Goal: Complete application form: Complete application form

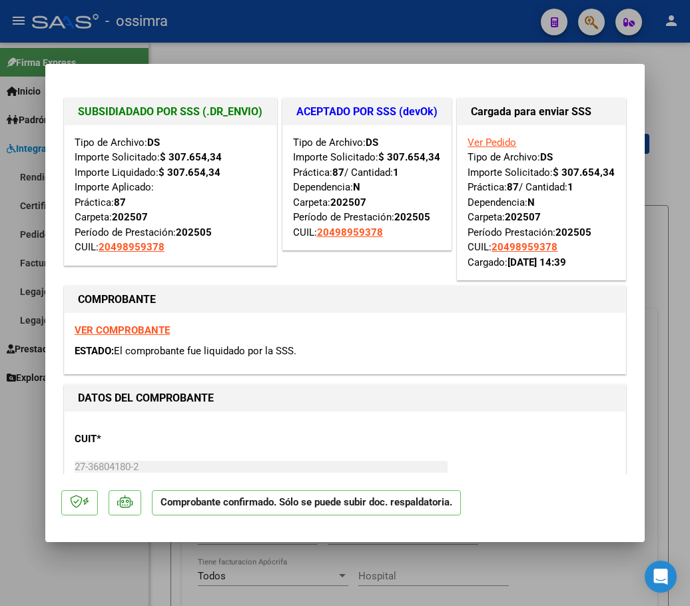
scroll to position [922, 0]
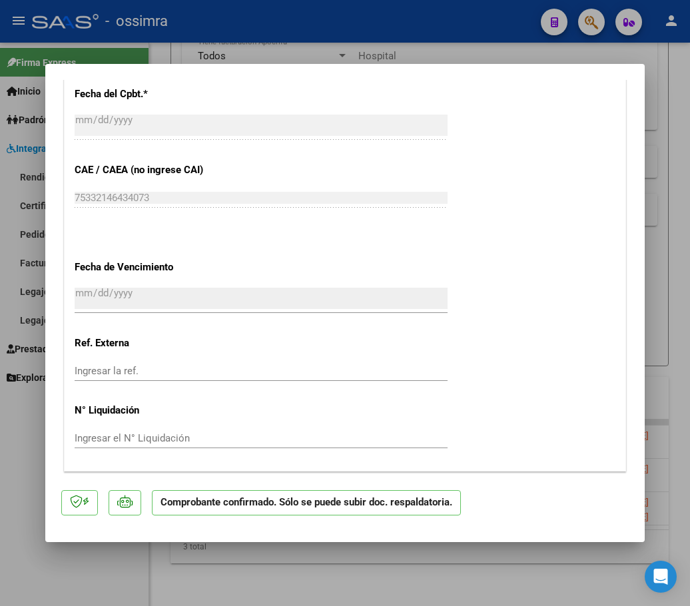
type input "$ 0,00"
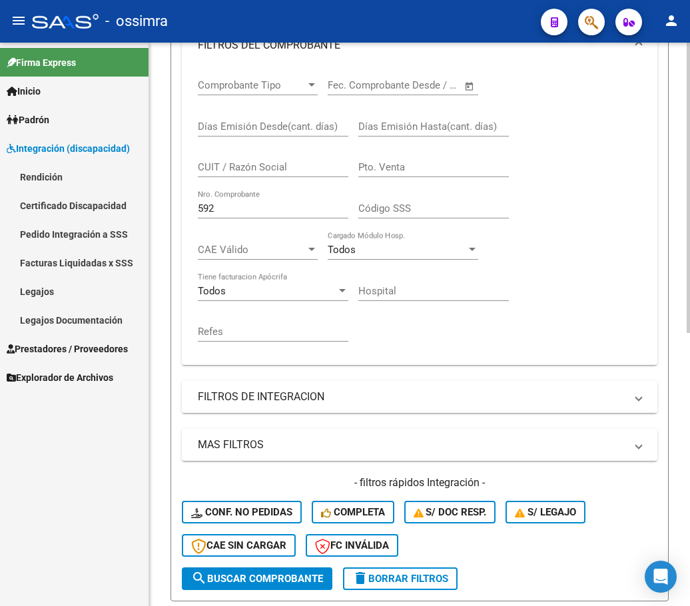
scroll to position [264, 0]
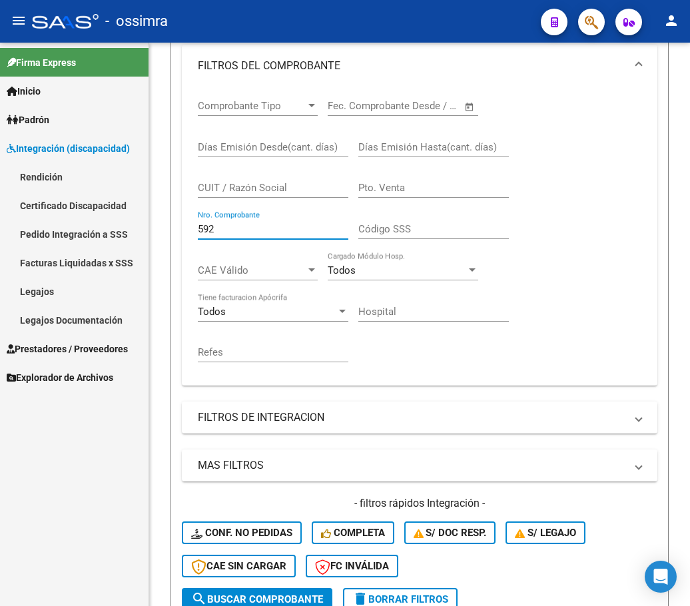
drag, startPoint x: 240, startPoint y: 224, endPoint x: 100, endPoint y: 240, distance: 141.3
click at [100, 240] on mat-sidenav-container "Firma Express Inicio Calendario SSS Instructivos Contacto OS Padrón Afiliados E…" at bounding box center [345, 324] width 690 height 563
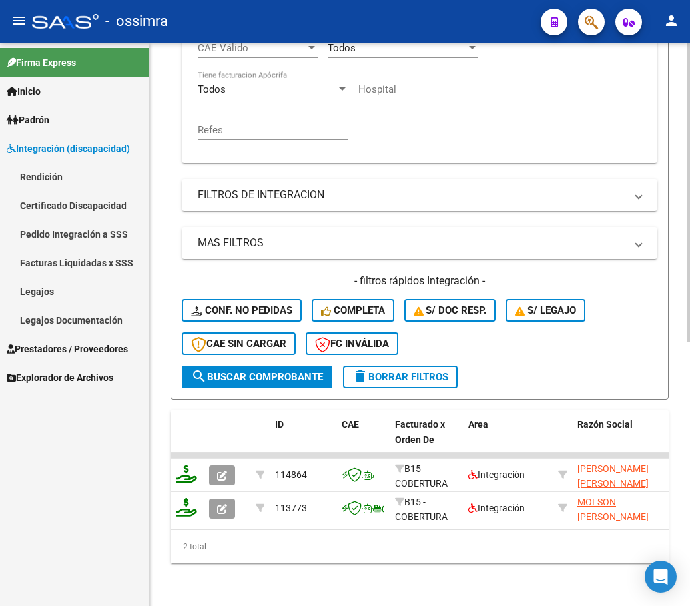
scroll to position [497, 0]
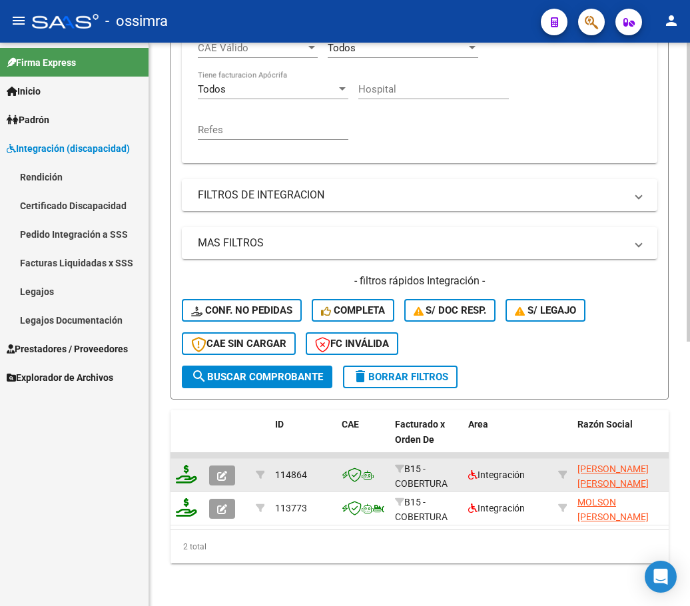
type input "72"
click at [222, 471] on icon "button" at bounding box center [222, 476] width 10 height 10
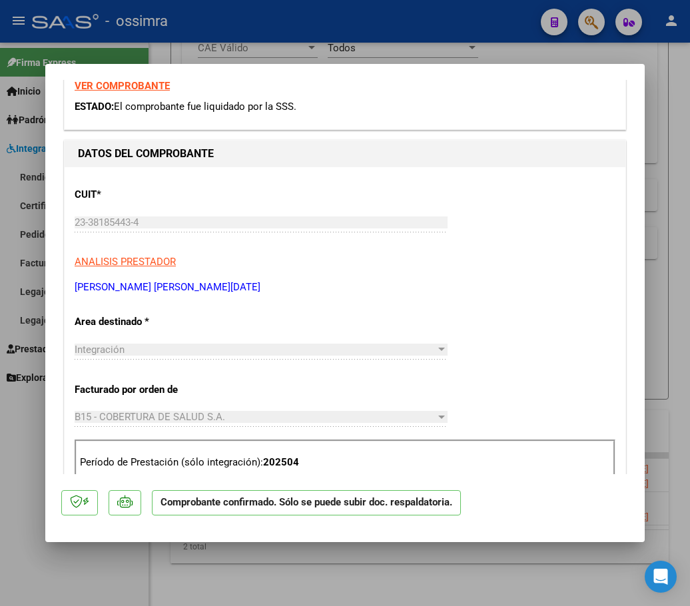
scroll to position [0, 0]
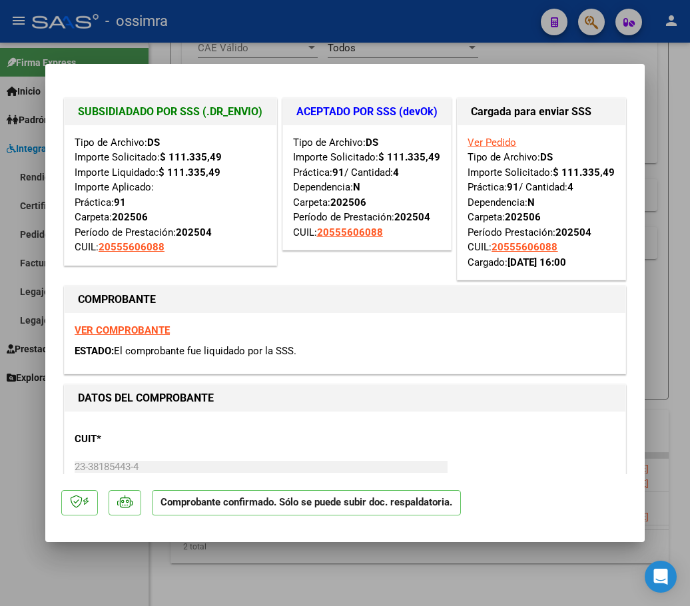
type input "$ 0,00"
